Goal: Navigation & Orientation: Find specific page/section

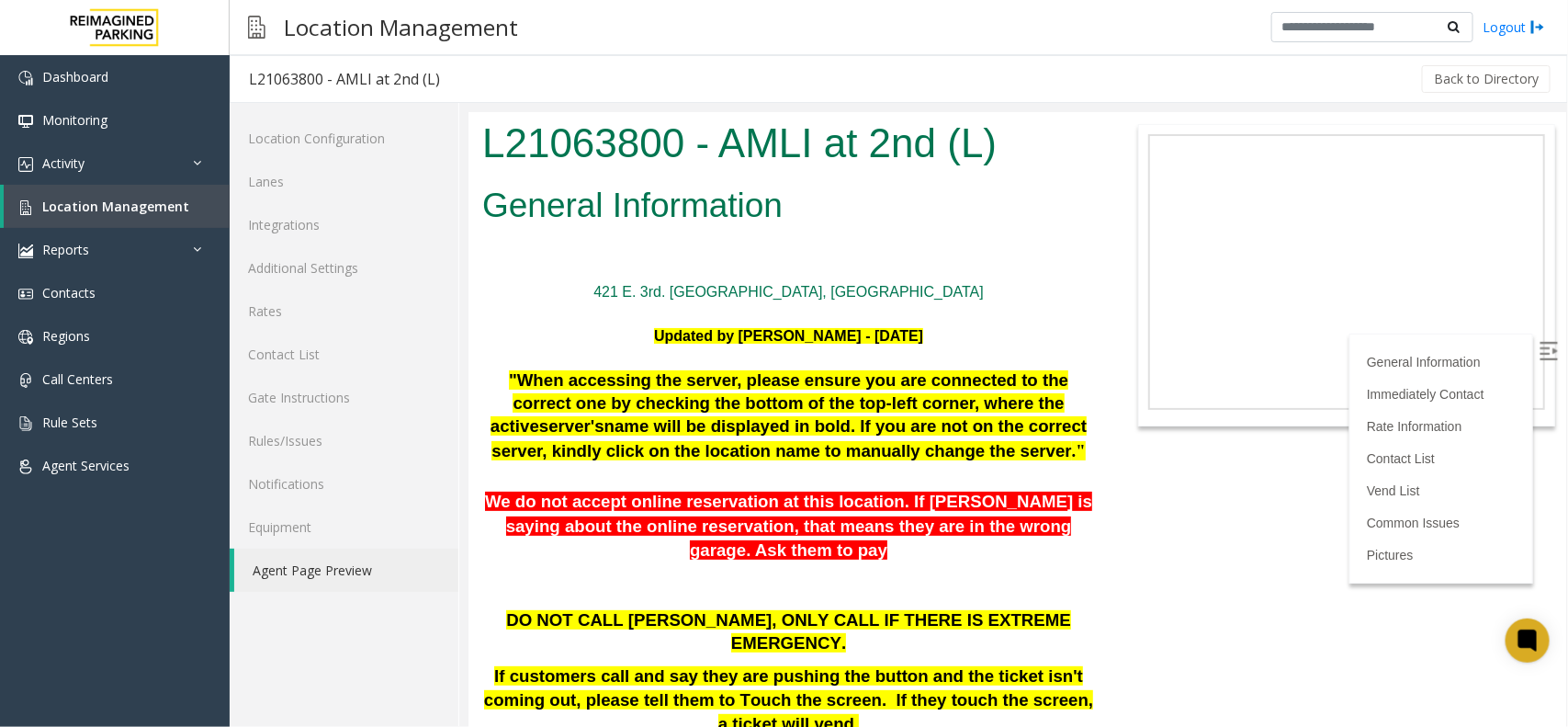
scroll to position [2183, 0]
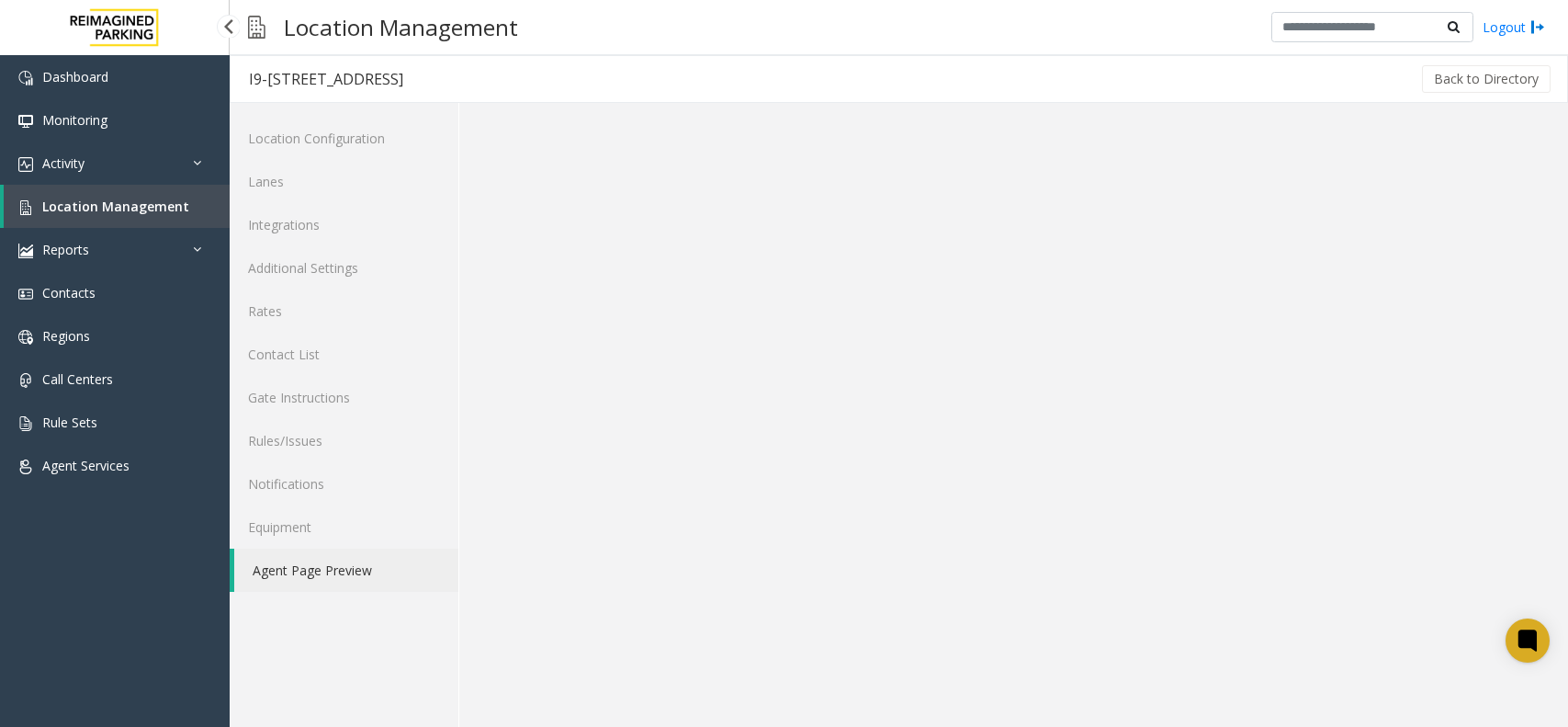
click at [112, 194] on link "Location Management" at bounding box center [117, 207] width 226 height 43
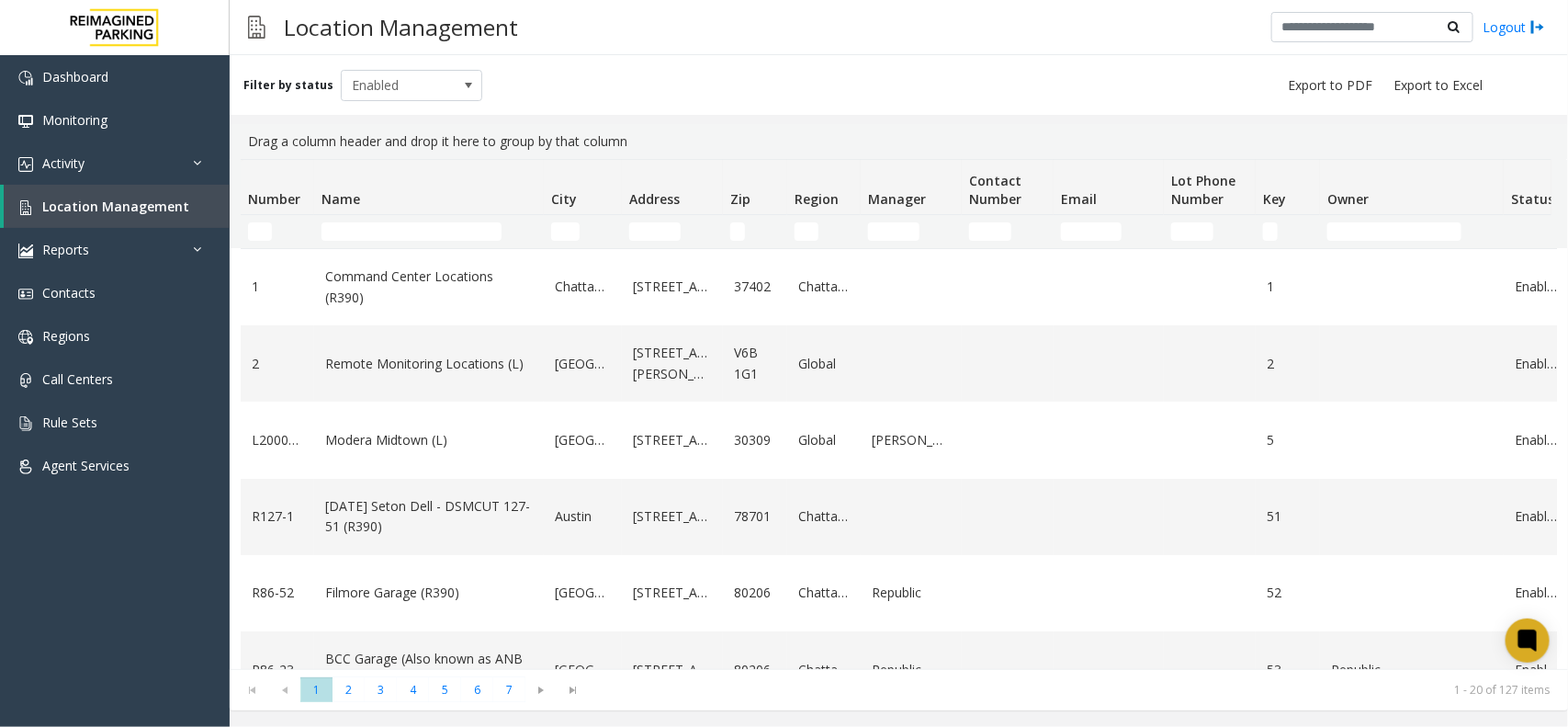
click at [395, 214] on th "Name" at bounding box center [429, 188] width 230 height 55
click at [375, 231] on input "Name Filter" at bounding box center [411, 231] width 180 height 18
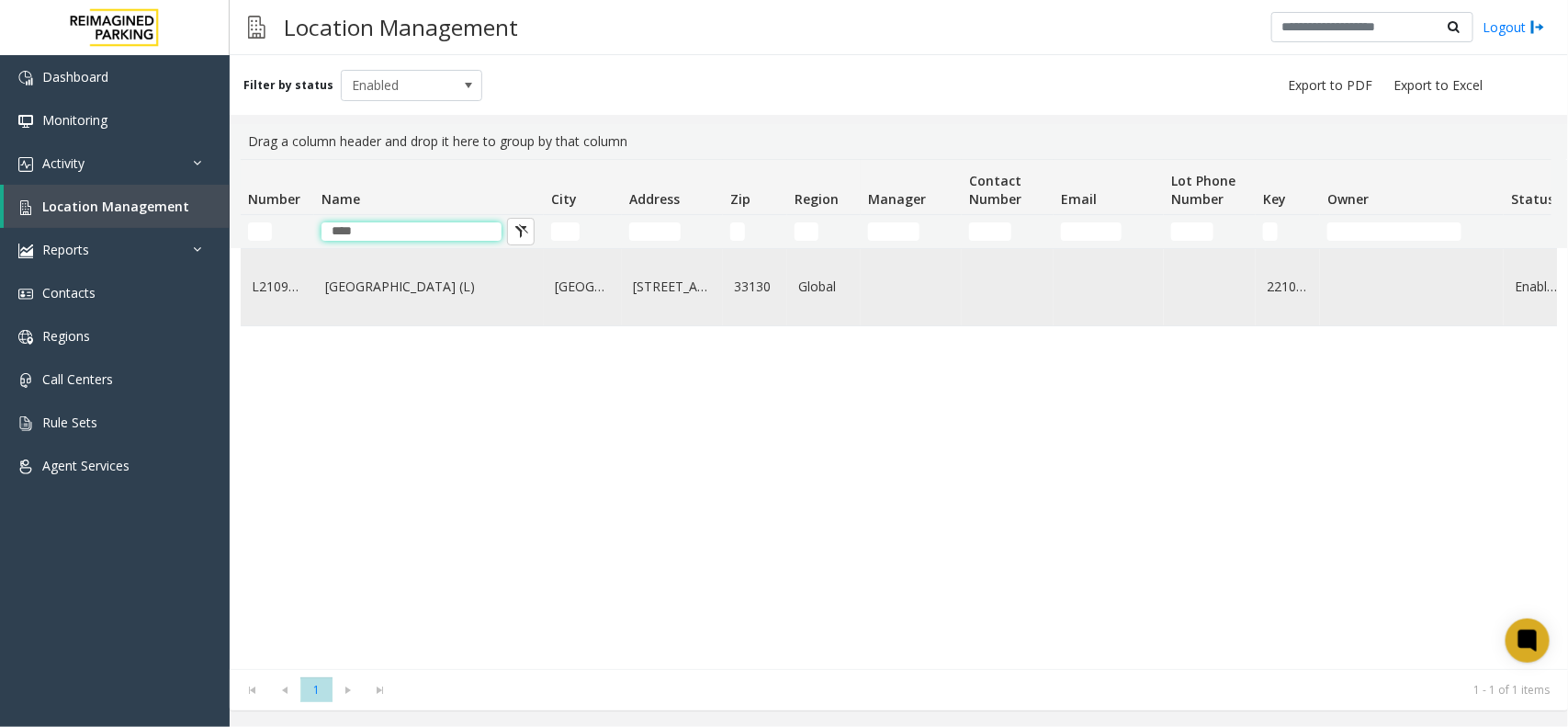
type input "****"
click at [415, 295] on link "Brickell City Centre (L)" at bounding box center [429, 286] width 207 height 20
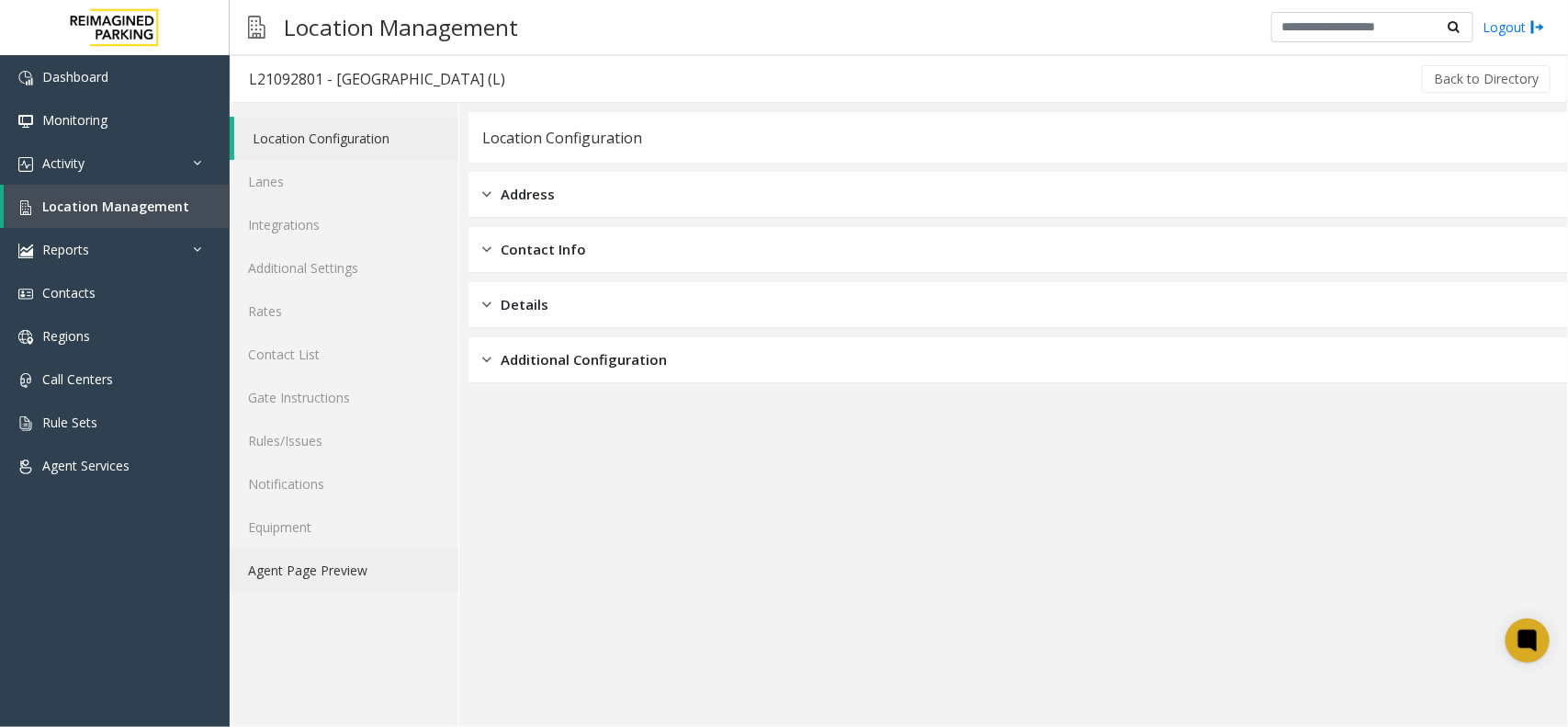
click at [286, 568] on link "Agent Page Preview" at bounding box center [344, 570] width 229 height 43
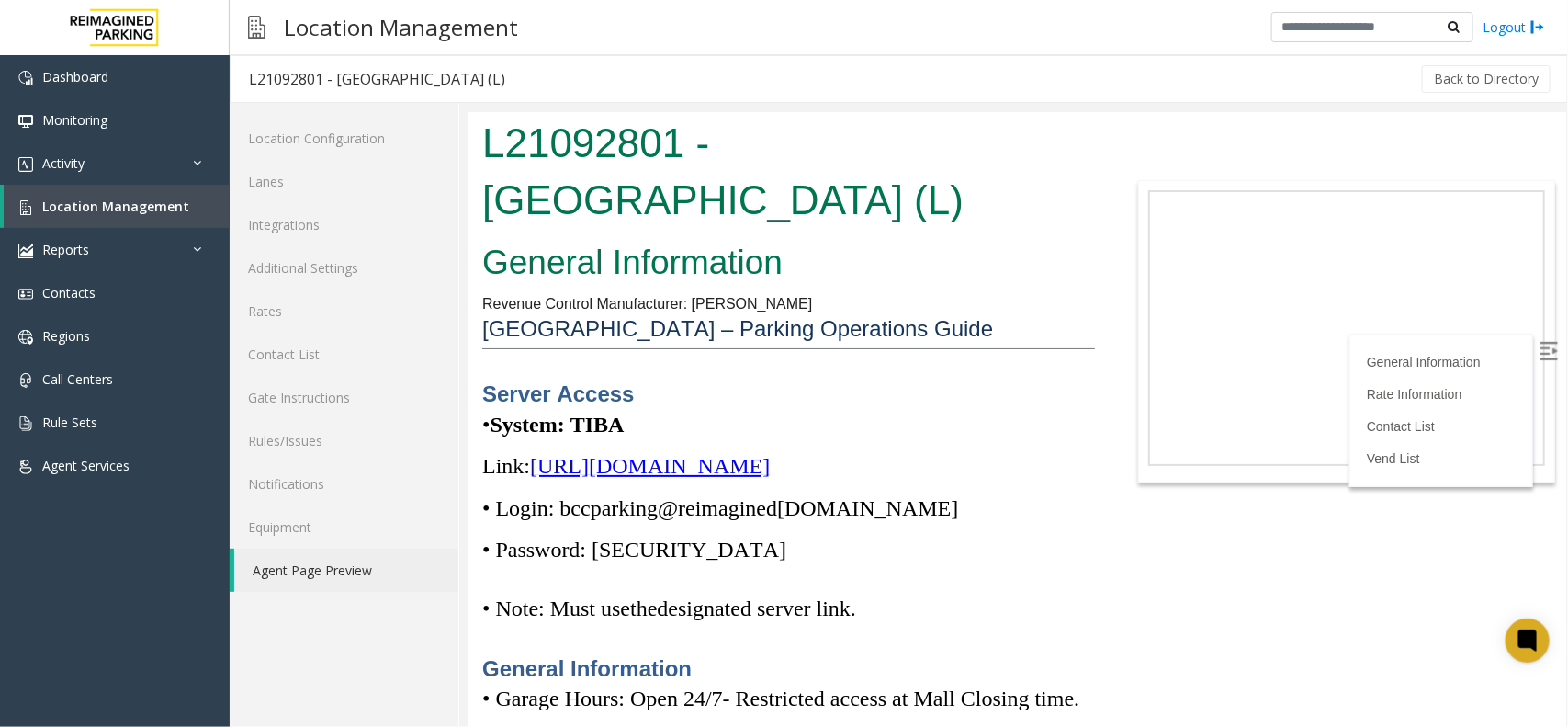
click at [1007, 480] on p "Link: https://spark-cloud.tibaparking.net/reimaginedparking/account/login" at bounding box center [788, 465] width 612 height 29
click at [1002, 522] on p "• Login: bccparking@re imagined parking.com" at bounding box center [788, 506] width 612 height 29
click at [769, 477] on span "https://spark-cloud.tibaparking.net/reimaginedparking/account/login" at bounding box center [648, 465] width 239 height 24
drag, startPoint x: 695, startPoint y: 586, endPoint x: 607, endPoint y: 578, distance: 88.4
click at [607, 563] on p "• Password: Parking1!" at bounding box center [788, 548] width 612 height 29
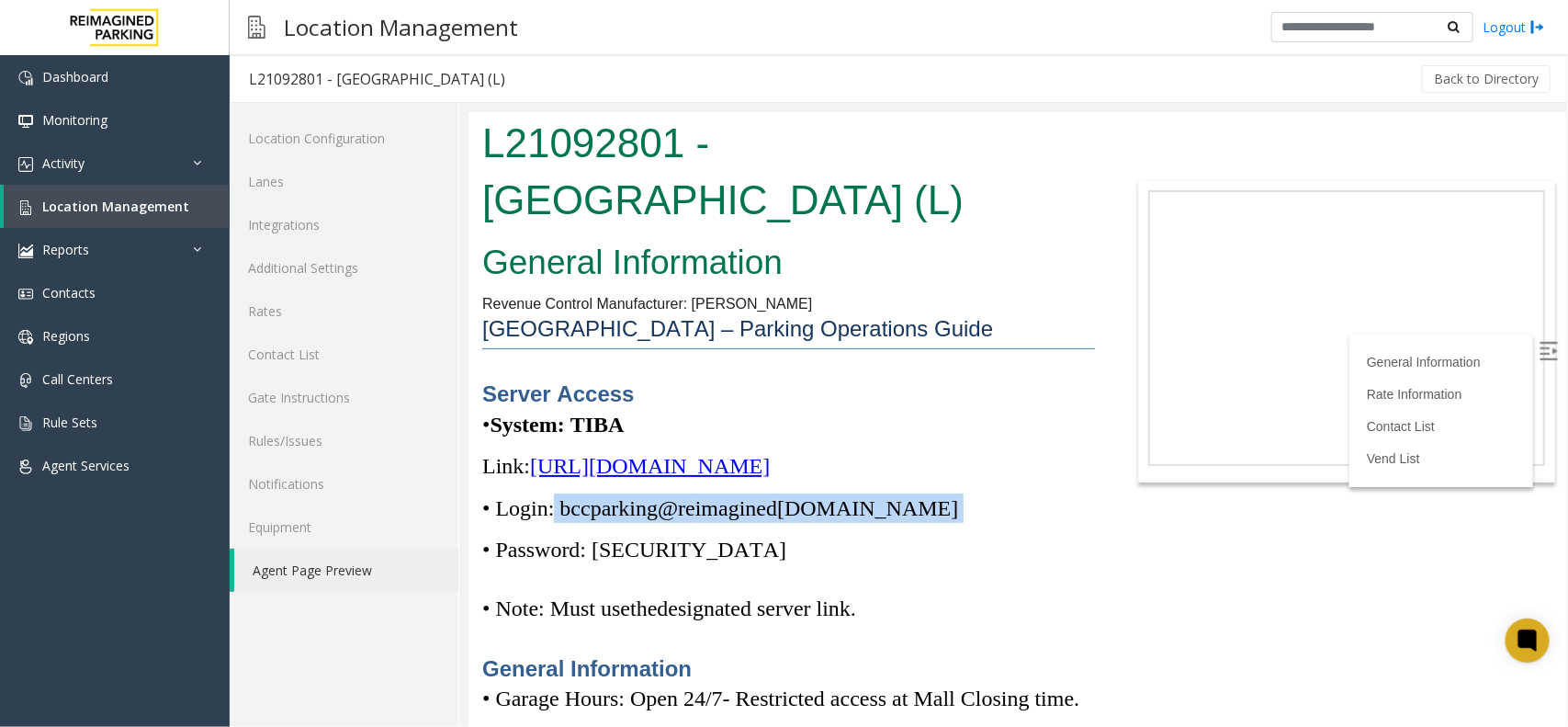
drag, startPoint x: 924, startPoint y: 545, endPoint x: 553, endPoint y: 538, distance: 371.1
click at [553, 522] on p "• Login: bccparking@re imagined parking.com" at bounding box center [788, 506] width 612 height 29
copy p "bccparking@re imagined parking.com"
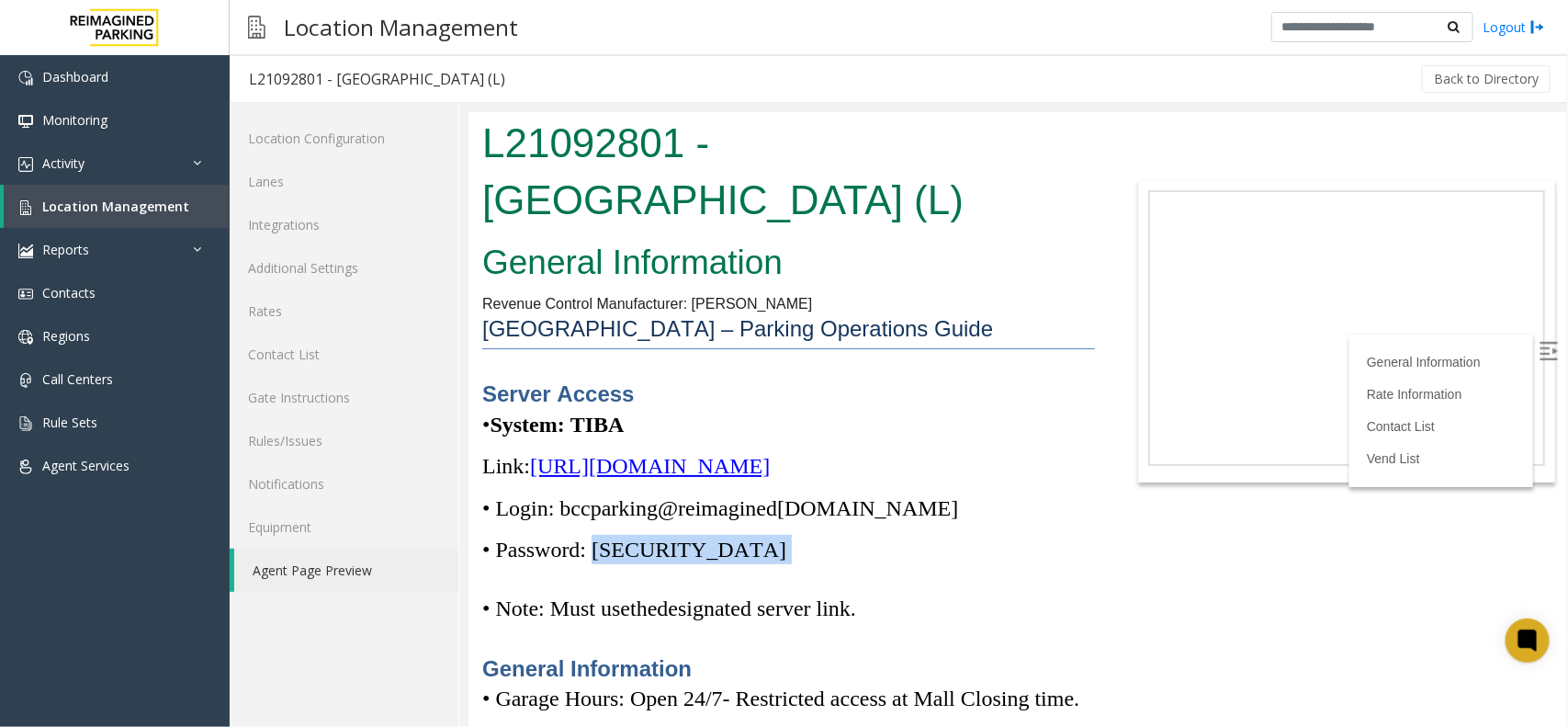
drag, startPoint x: 695, startPoint y: 566, endPoint x: 596, endPoint y: 572, distance: 99.2
click at [596, 563] on p "• Password: Parking1!" at bounding box center [788, 548] width 612 height 29
copy p "Parking1!"
drag, startPoint x: 734, startPoint y: 124, endPoint x: 745, endPoint y: 156, distance: 33.8
click at [757, 169] on h1 "L21092801 - Brickell City Centre (L)" at bounding box center [788, 171] width 612 height 113
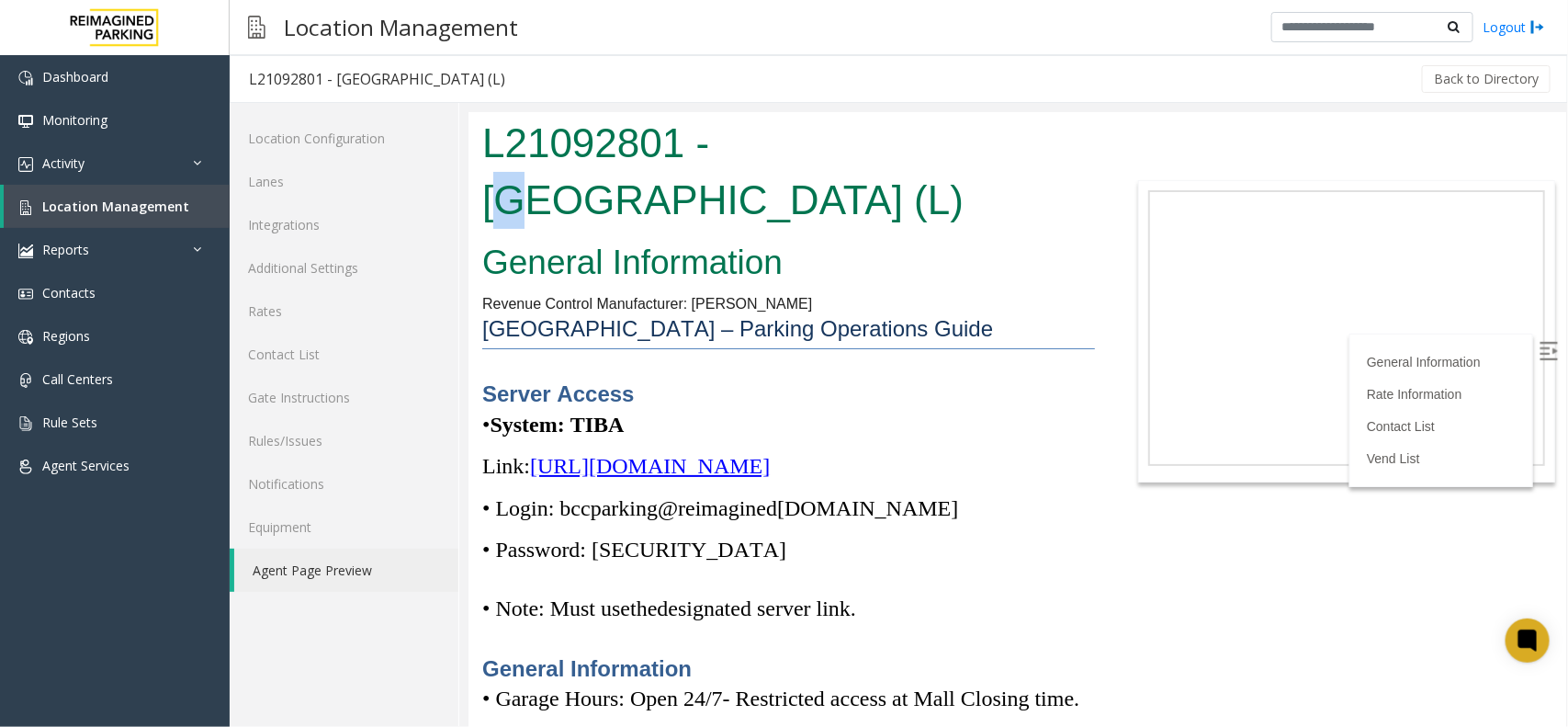
drag, startPoint x: 716, startPoint y: 135, endPoint x: 737, endPoint y: 182, distance: 51.5
click at [737, 182] on h1 "L21092801 - Brickell City Centre (L)" at bounding box center [788, 171] width 612 height 113
click at [832, 397] on p "Server Access" at bounding box center [788, 393] width 612 height 30
click at [341, 131] on link "Location Configuration" at bounding box center [344, 139] width 229 height 43
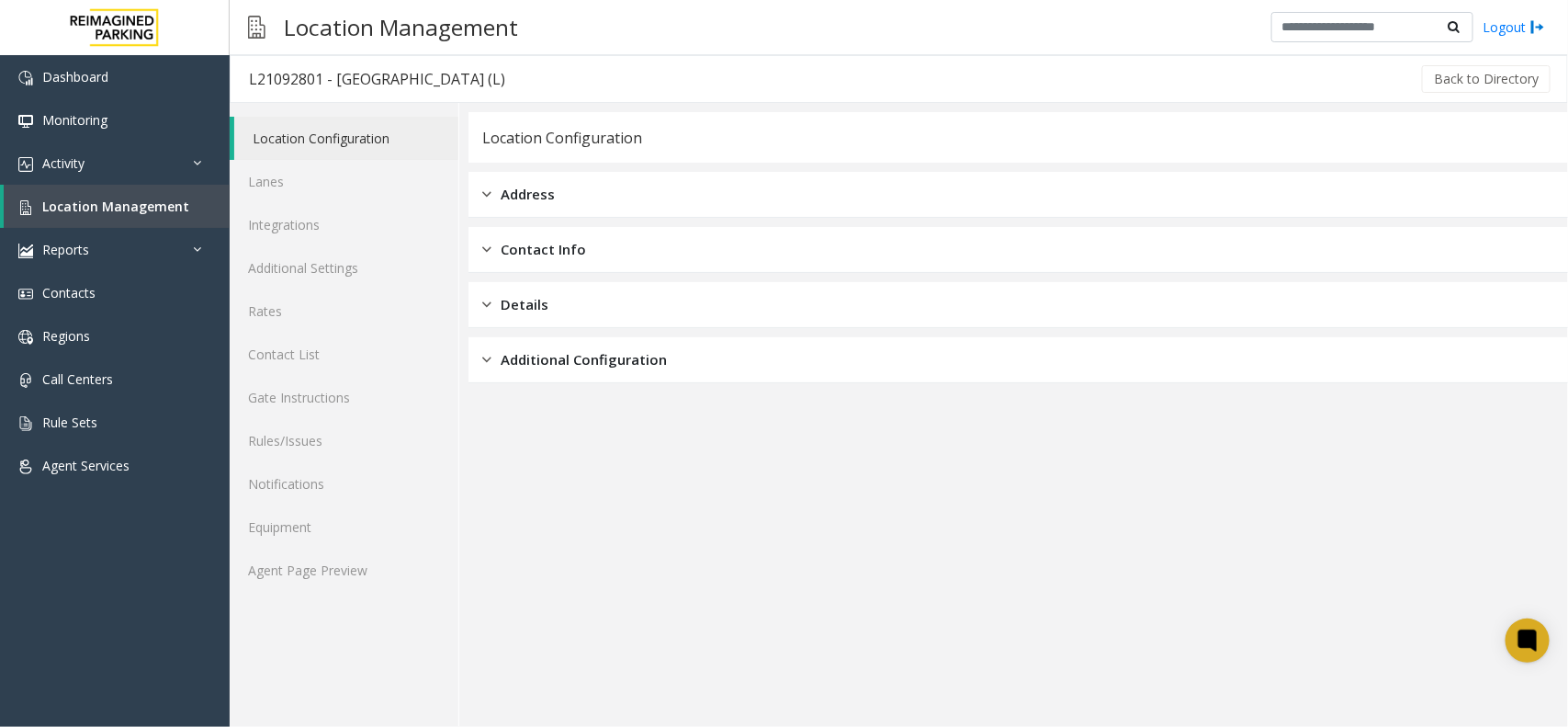
click at [547, 190] on span "Address" at bounding box center [528, 194] width 55 height 21
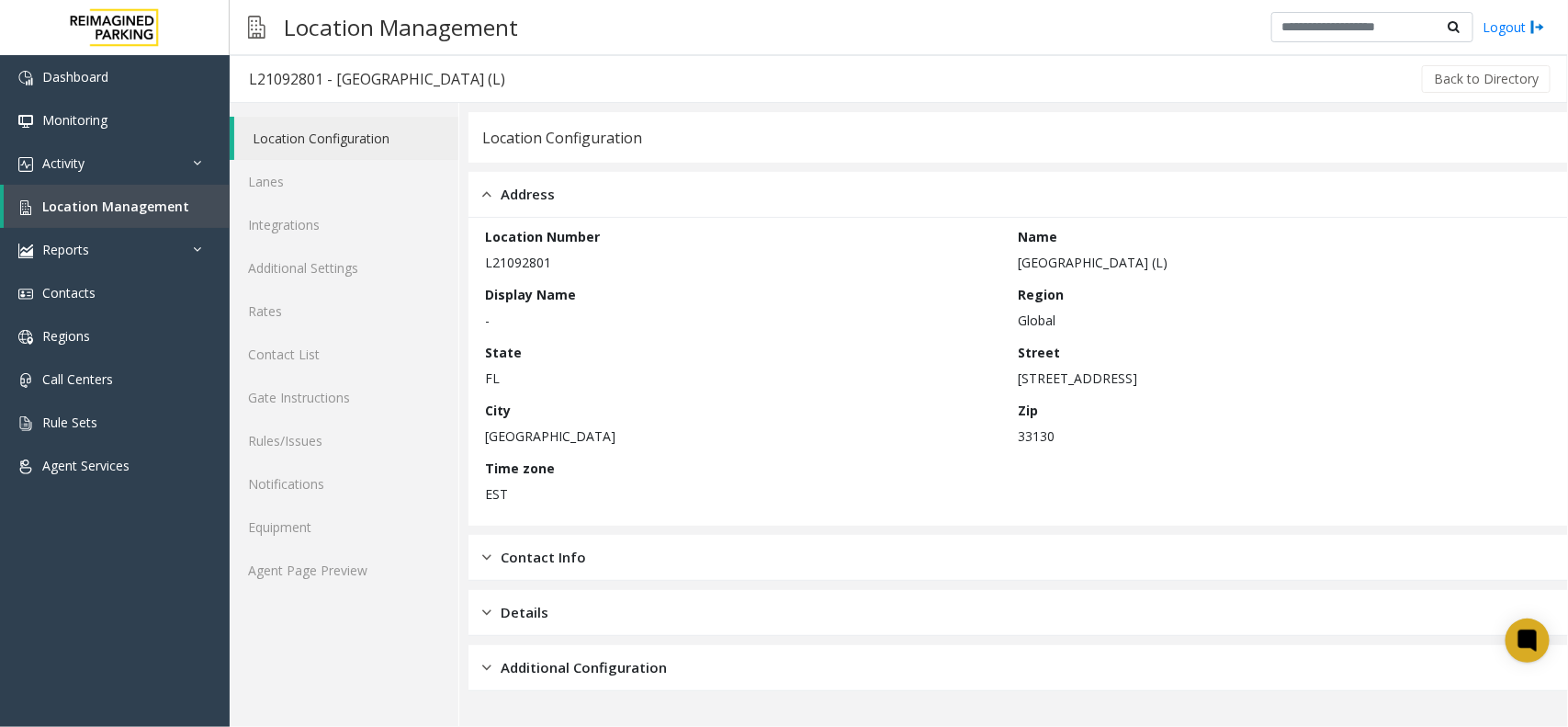
drag, startPoint x: 481, startPoint y: 380, endPoint x: 500, endPoint y: 382, distance: 19.1
click at [500, 382] on div "Location Number L21092801 Name Brickell City Centre (L) Display Name - Region G…" at bounding box center [1018, 372] width 1100 height 308
copy p "FL"
click at [282, 570] on link "Agent Page Preview" at bounding box center [344, 570] width 229 height 43
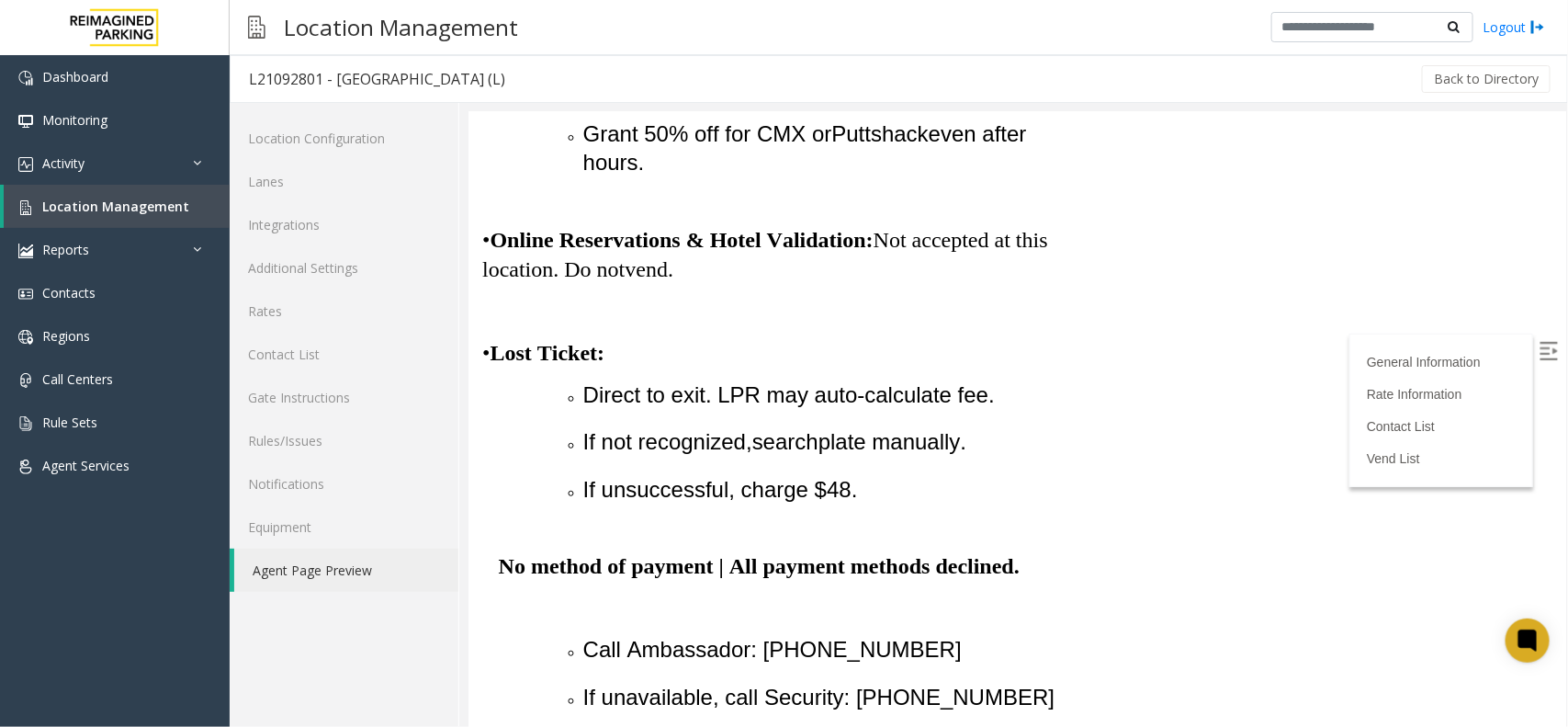
scroll to position [5907, 0]
